Goal: Task Accomplishment & Management: Manage account settings

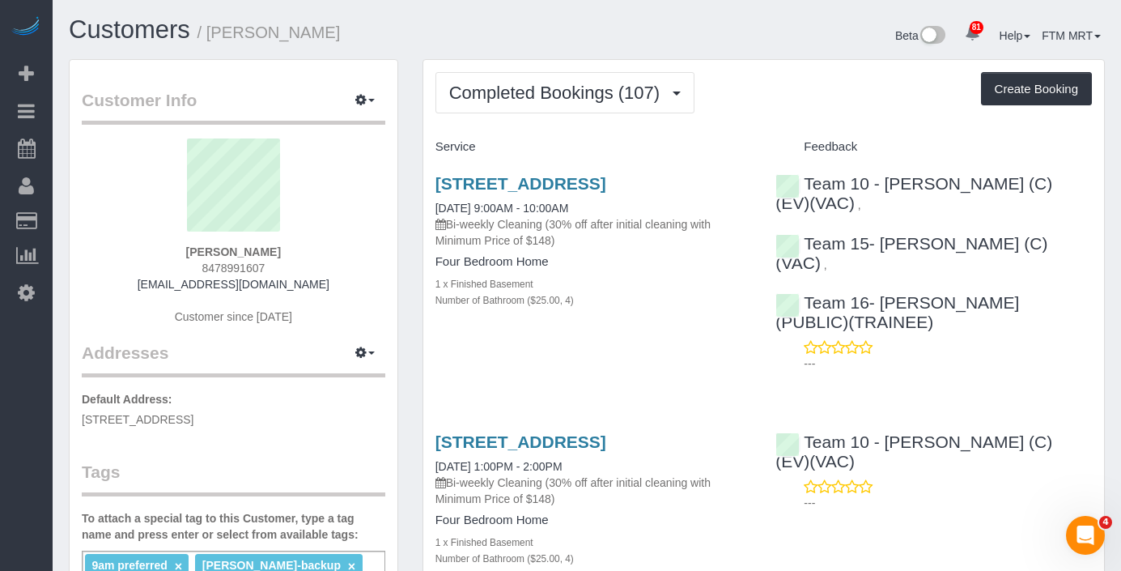
scroll to position [3, 0]
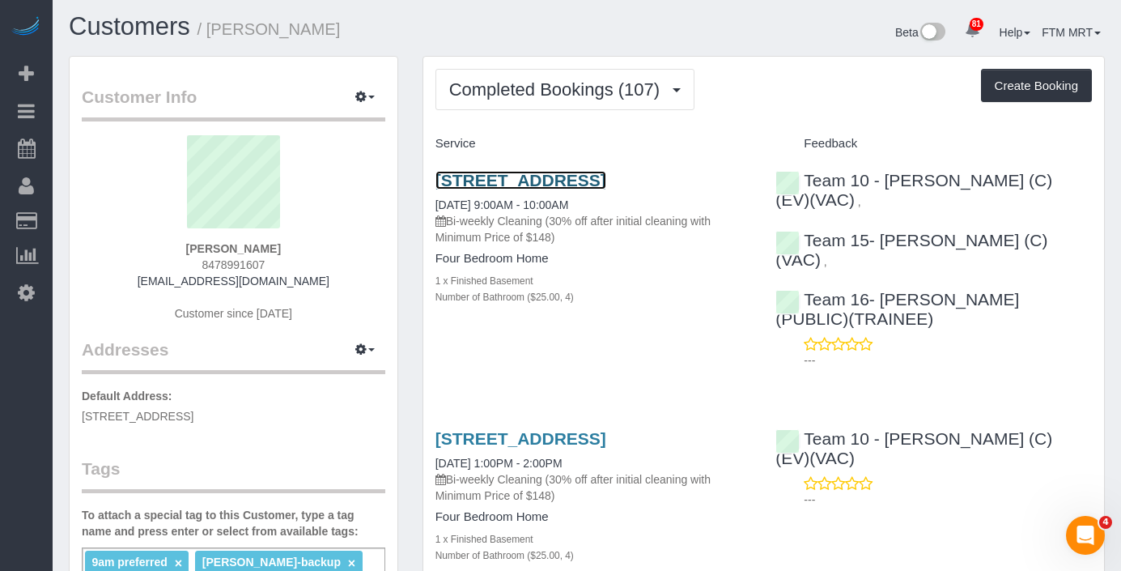
click at [460, 184] on link "[STREET_ADDRESS]" at bounding box center [521, 180] width 171 height 19
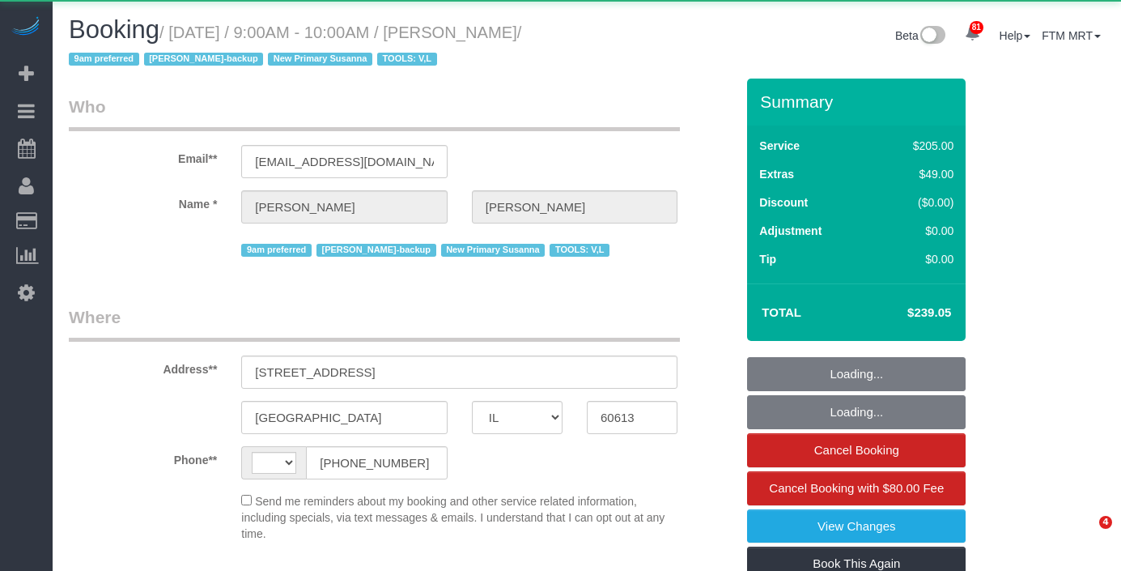
select select "IL"
select select "object:1176"
select select "string:[GEOGRAPHIC_DATA]"
select select "3365"
select select "4"
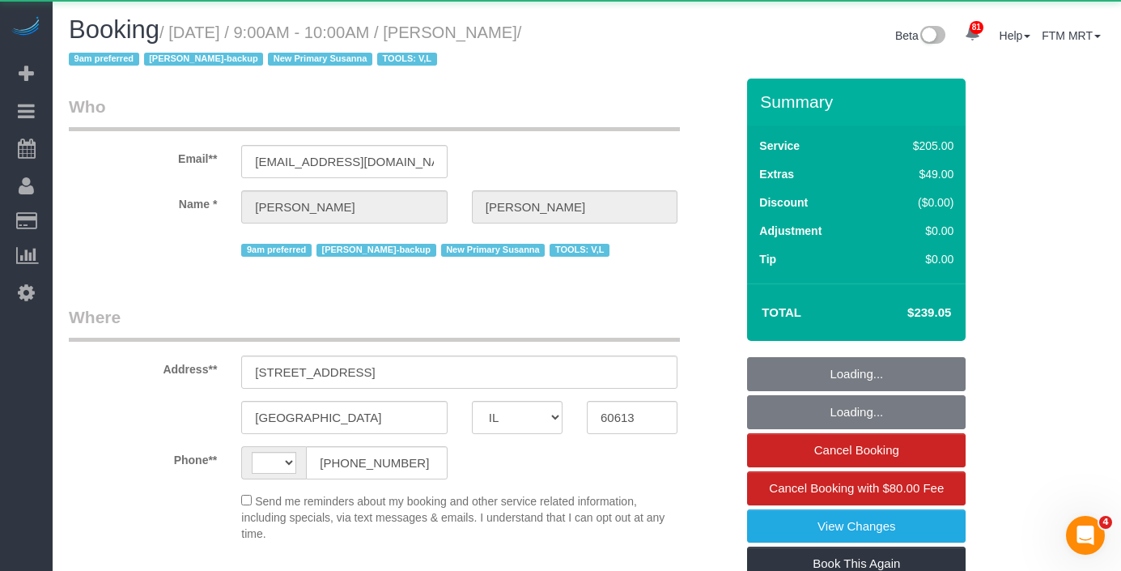
select select "spot1"
select select "number:1"
select select "number:57"
select select "number:139"
select select "number:104"
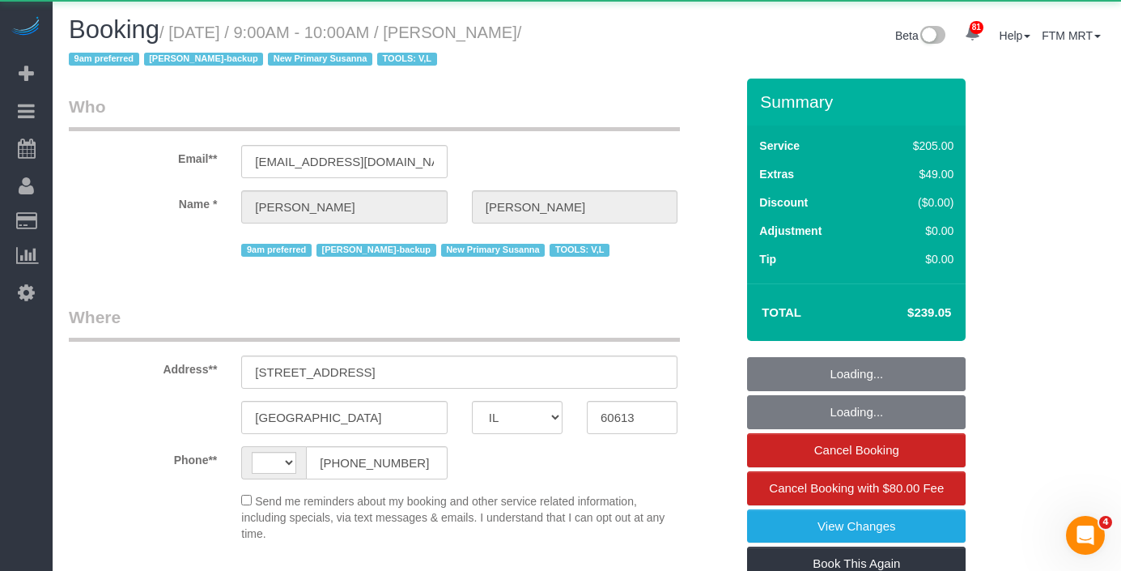
select select "number:98"
select select "number:141"
select select "number:143"
